Goal: Task Accomplishment & Management: Use online tool/utility

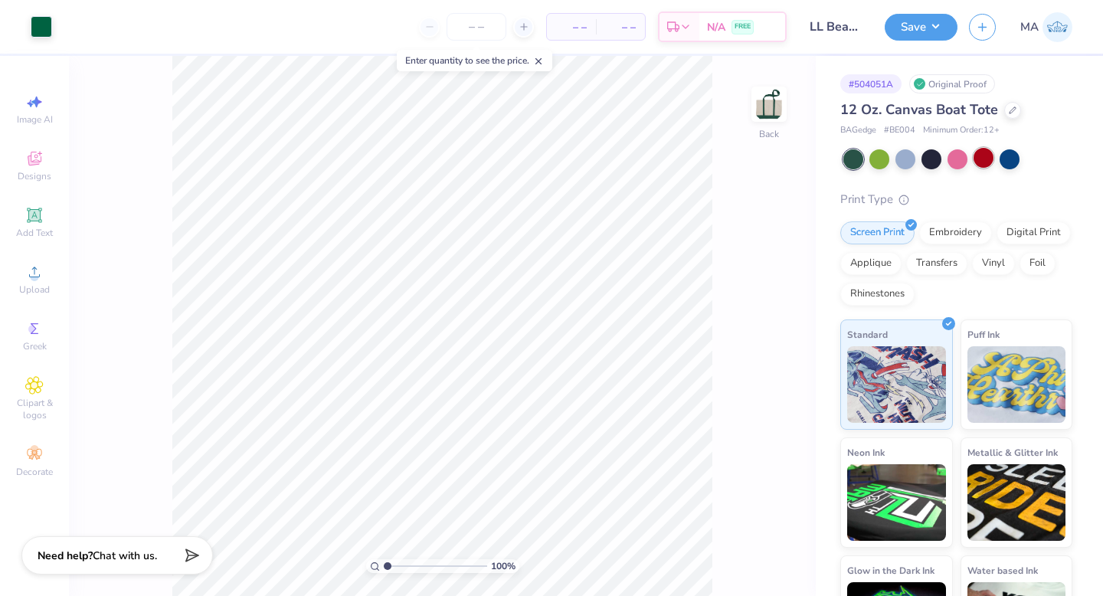
click at [986, 157] on div at bounding box center [984, 158] width 20 height 20
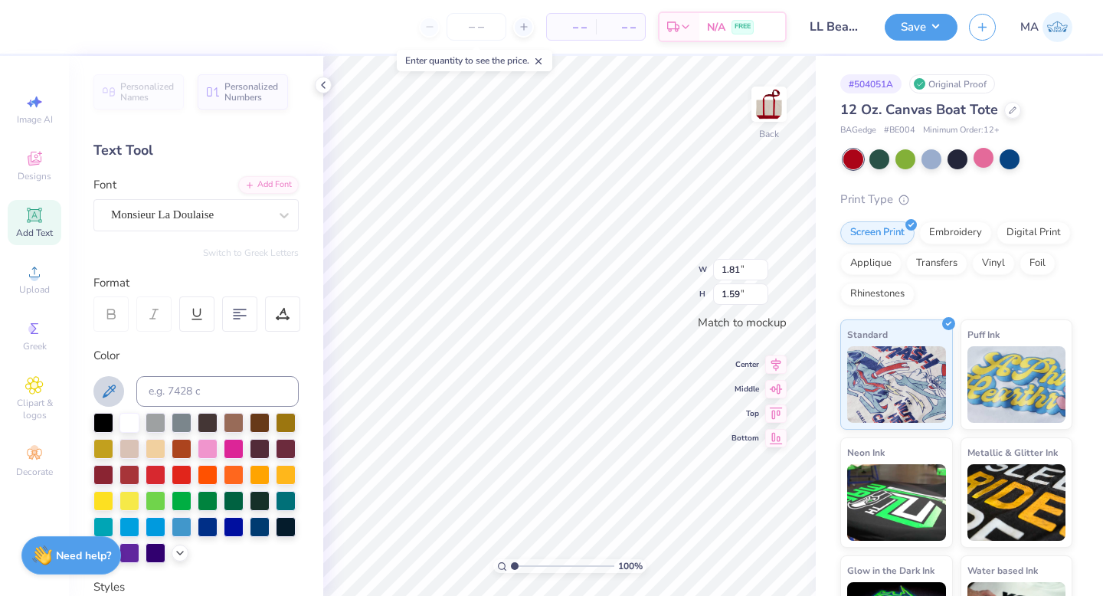
click at [114, 382] on icon at bounding box center [109, 391] width 18 height 18
click at [107, 385] on icon at bounding box center [109, 391] width 18 height 18
click at [114, 391] on icon at bounding box center [109, 391] width 13 height 13
click at [177, 474] on div at bounding box center [182, 474] width 20 height 20
click at [162, 475] on div at bounding box center [156, 474] width 20 height 20
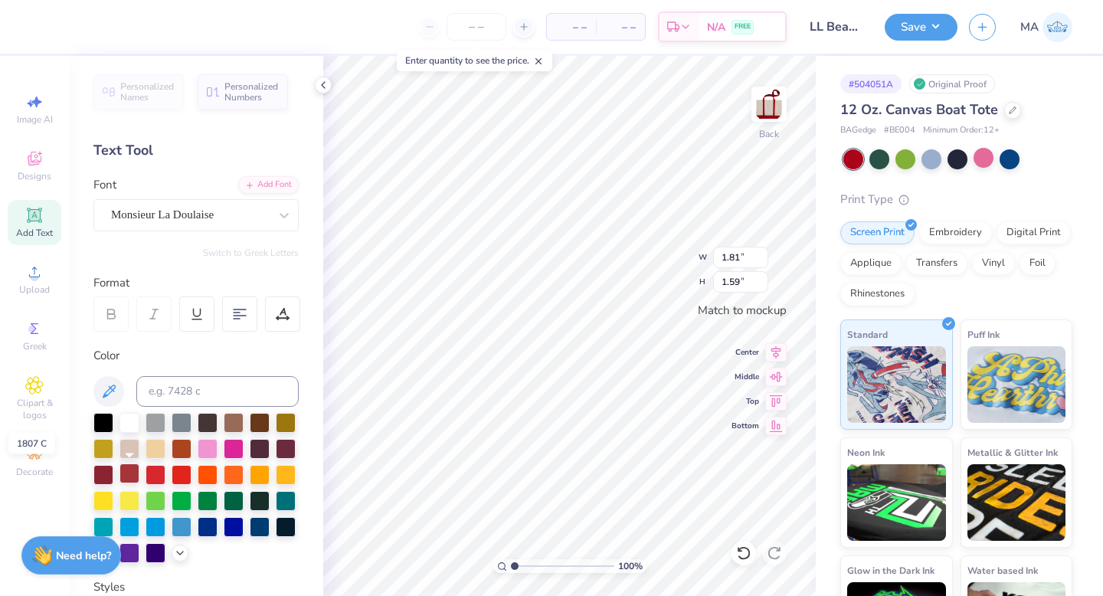
click at [133, 475] on div at bounding box center [130, 474] width 20 height 20
click at [150, 474] on div at bounding box center [156, 474] width 20 height 20
click at [112, 387] on icon at bounding box center [109, 391] width 18 height 18
click at [326, 84] on icon at bounding box center [323, 85] width 12 height 12
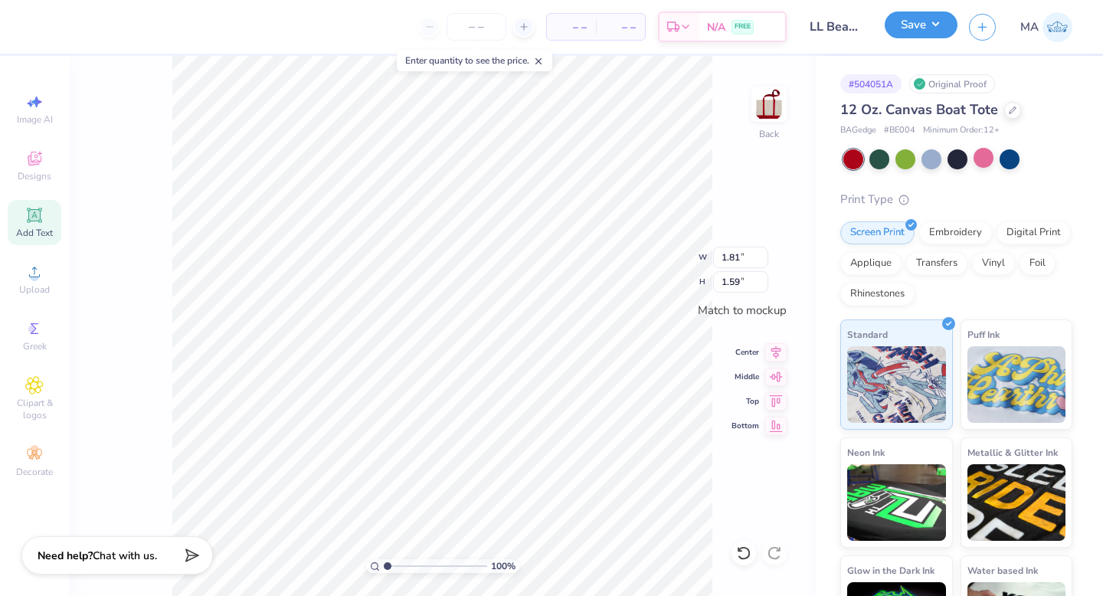
click at [939, 30] on button "Save" at bounding box center [921, 24] width 73 height 27
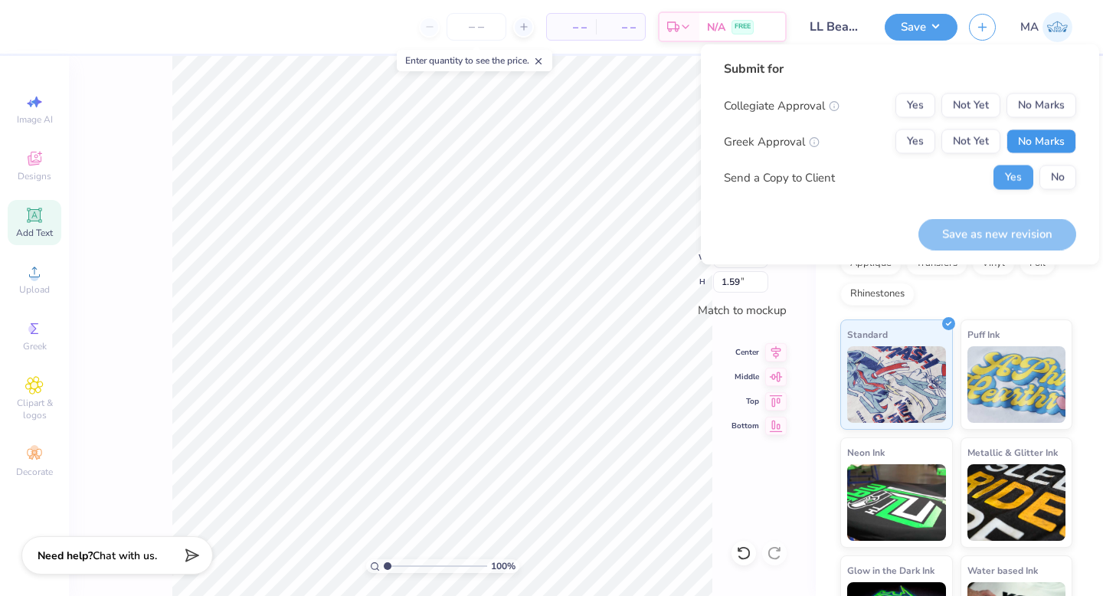
click at [1036, 133] on button "No Marks" at bounding box center [1042, 141] width 70 height 25
click at [1036, 91] on div "Submit for Collegiate Approval Yes Not Yet No Marks Greek Approval Yes Not Yet …" at bounding box center [900, 131] width 352 height 142
click at [1036, 105] on button "No Marks" at bounding box center [1042, 105] width 70 height 25
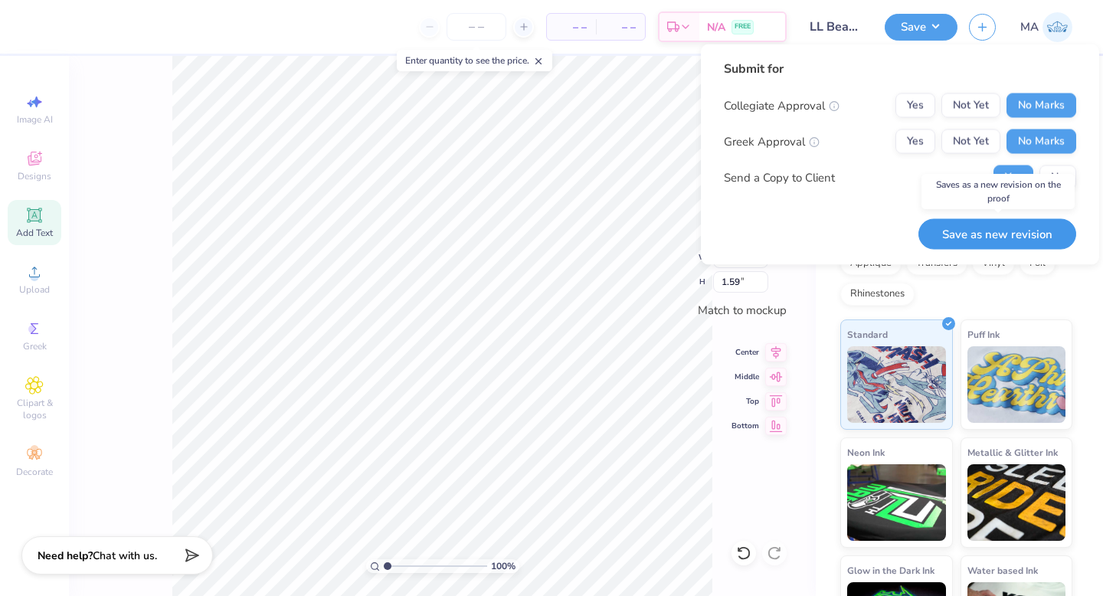
click at [998, 241] on button "Save as new revision" at bounding box center [998, 233] width 158 height 31
